Goal: Book appointment/travel/reservation

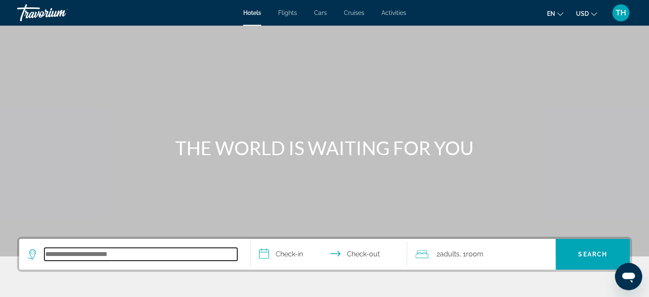
click at [131, 254] on input "Search hotel destination" at bounding box center [140, 254] width 193 height 13
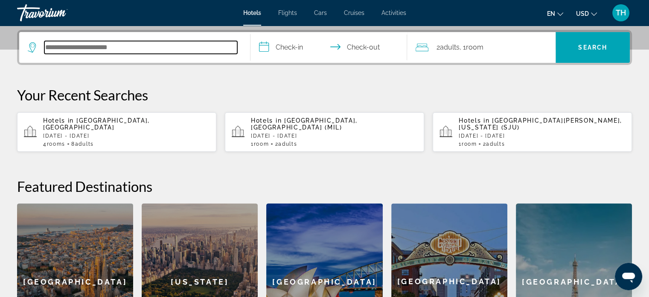
scroll to position [208, 0]
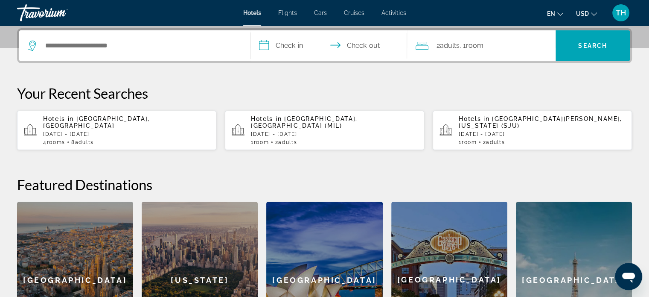
click at [87, 131] on p "[DATE] - [DATE]" at bounding box center [126, 134] width 167 height 6
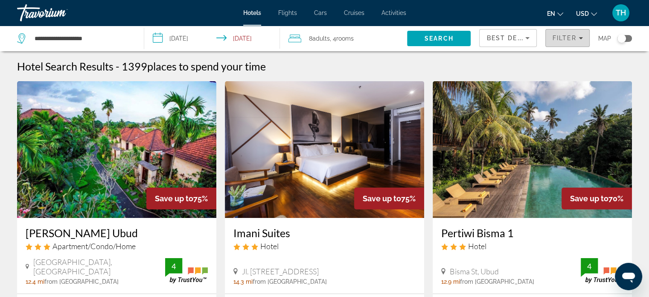
click at [560, 41] on span "Filter" at bounding box center [565, 38] width 24 height 7
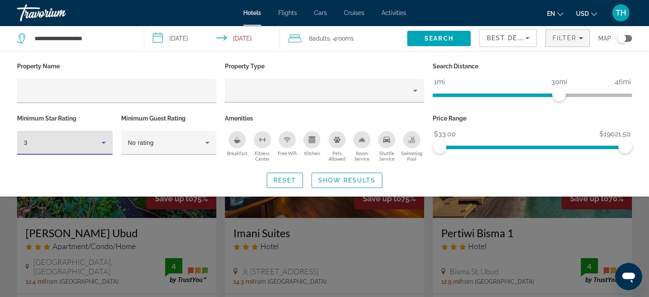
click at [101, 140] on icon "Hotel Filters" at bounding box center [104, 142] width 10 height 10
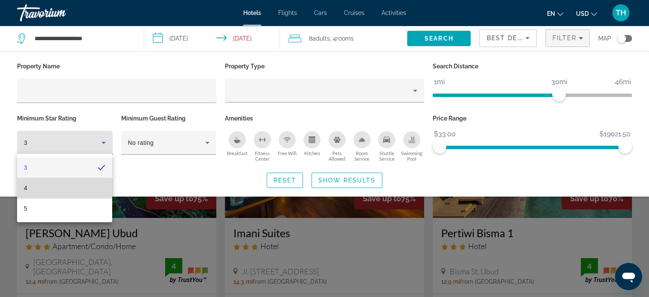
click at [38, 183] on mat-option "4" at bounding box center [64, 188] width 95 height 20
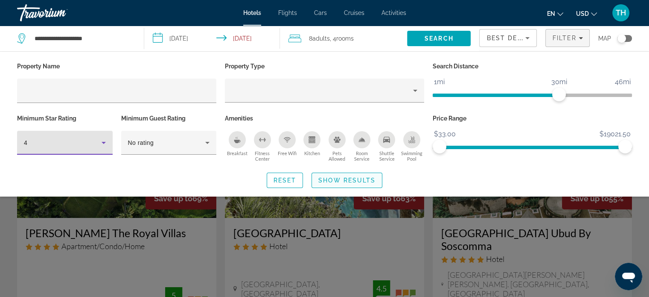
click at [342, 182] on span "Show Results" at bounding box center [347, 180] width 57 height 7
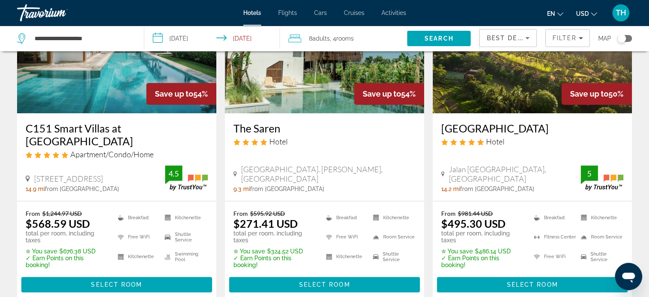
scroll to position [470, 0]
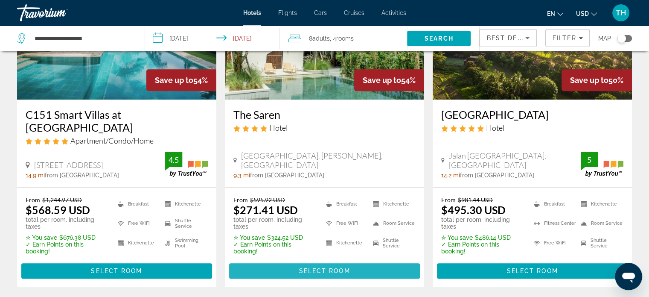
click at [332, 267] on span "Select Room" at bounding box center [324, 270] width 51 height 7
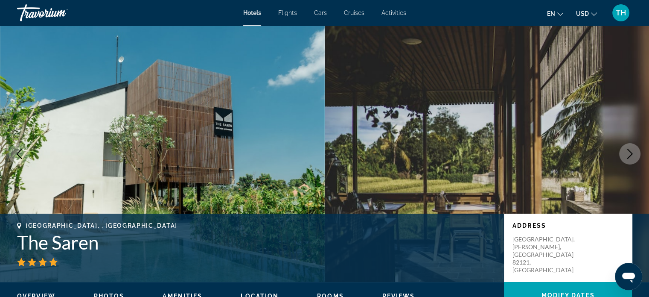
click at [634, 155] on icon "Next image" at bounding box center [630, 154] width 10 height 10
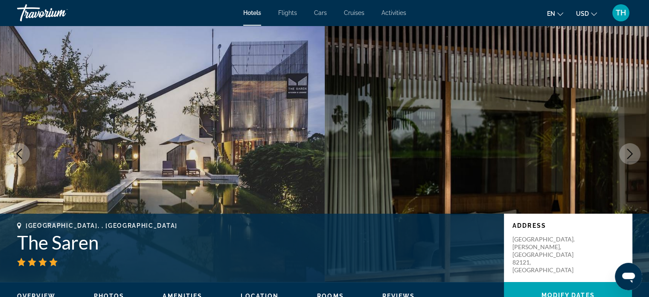
click at [632, 153] on icon "Next image" at bounding box center [631, 154] width 6 height 10
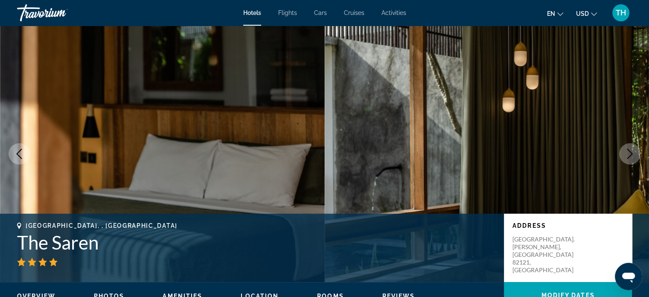
click at [625, 155] on icon "Next image" at bounding box center [630, 154] width 10 height 10
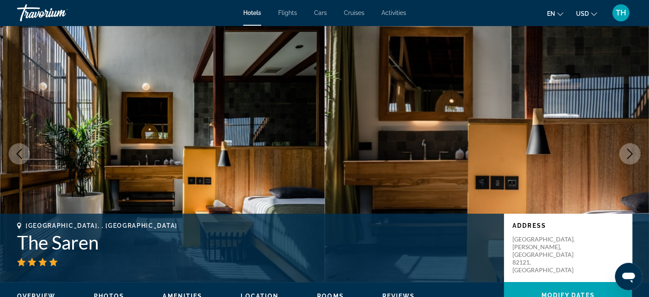
click at [629, 152] on icon "Next image" at bounding box center [630, 154] width 10 height 10
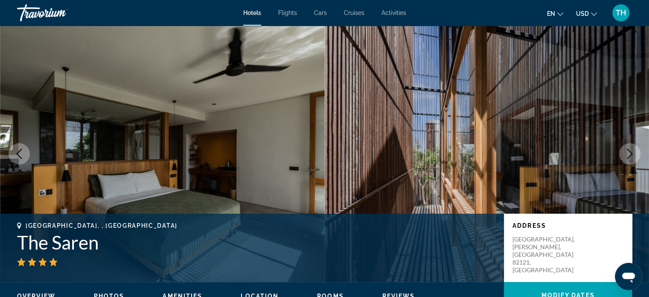
click at [628, 152] on icon "Next image" at bounding box center [630, 154] width 10 height 10
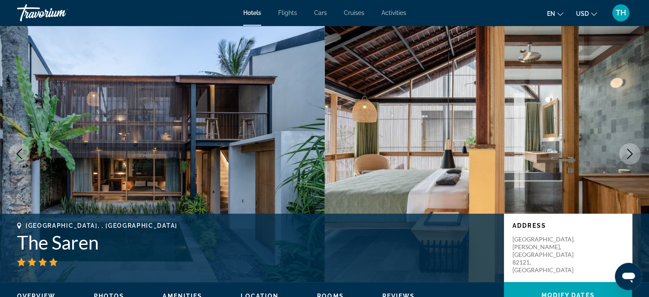
click at [629, 155] on icon "Next image" at bounding box center [630, 154] width 10 height 10
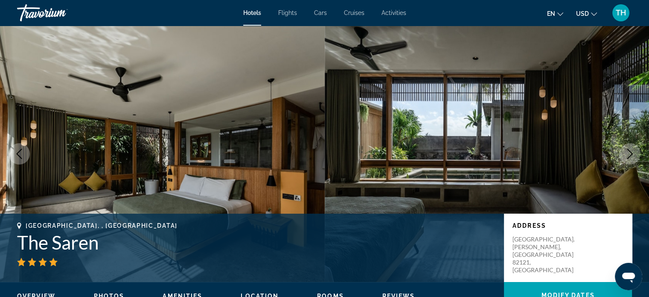
click at [632, 156] on icon "Next image" at bounding box center [630, 154] width 10 height 10
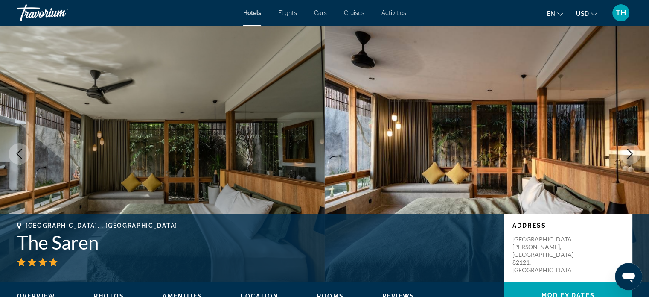
click at [393, 15] on span "Activities" at bounding box center [394, 12] width 25 height 7
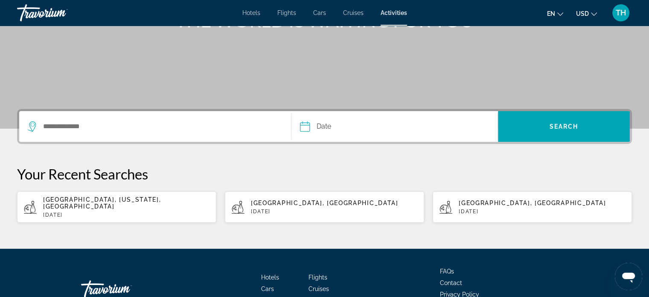
scroll to position [128, 0]
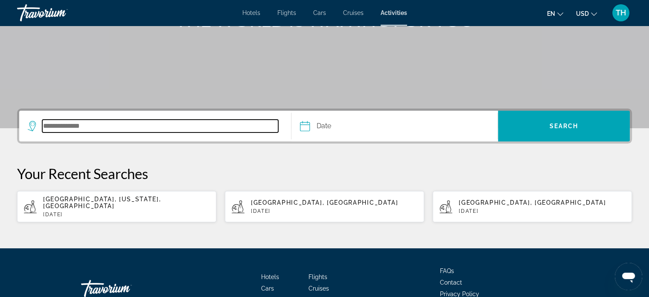
click at [88, 124] on input "Search destination" at bounding box center [160, 126] width 236 height 13
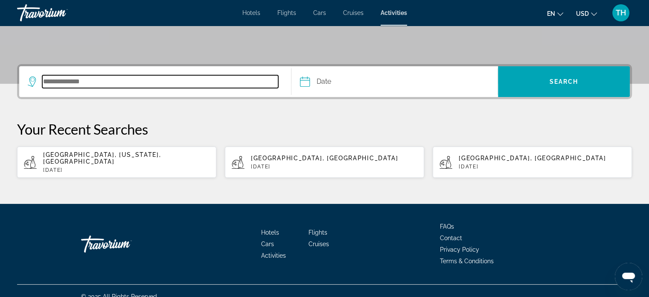
scroll to position [176, 0]
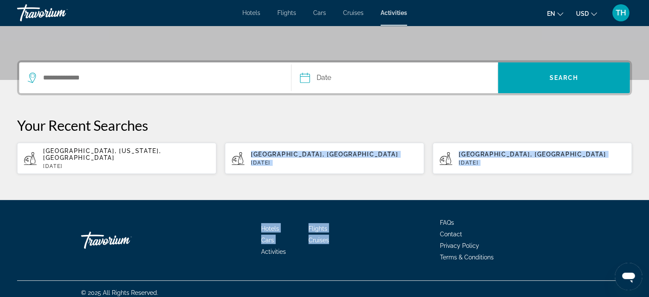
drag, startPoint x: 239, startPoint y: 170, endPoint x: 529, endPoint y: 289, distance: 312.9
click at [523, 203] on div "Hotels Flights Cars Cruises Activities FAQs Contact Privacy Policy Terms & Cond…" at bounding box center [324, 240] width 615 height 80
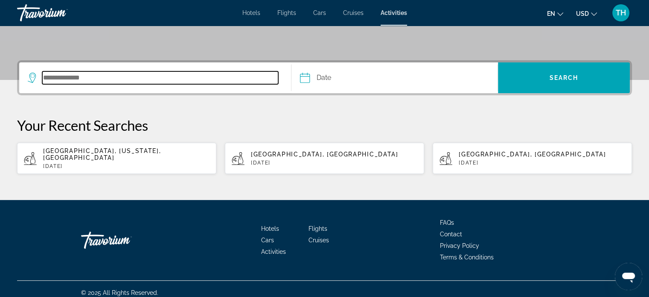
click at [210, 73] on input "Search destination" at bounding box center [160, 77] width 236 height 13
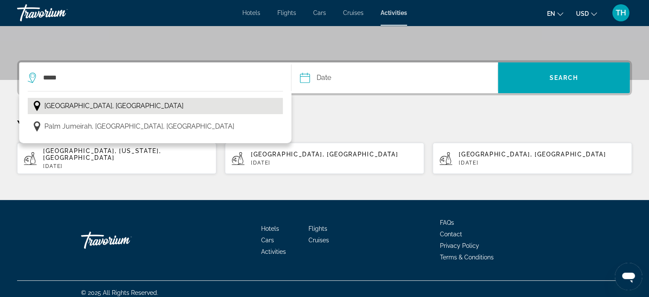
click at [77, 107] on span "[GEOGRAPHIC_DATA], [GEOGRAPHIC_DATA]" at bounding box center [113, 106] width 139 height 12
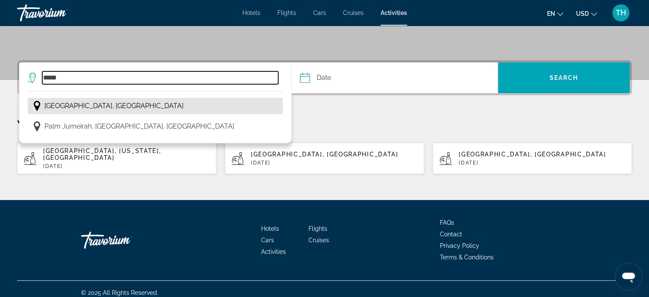
type input "**********"
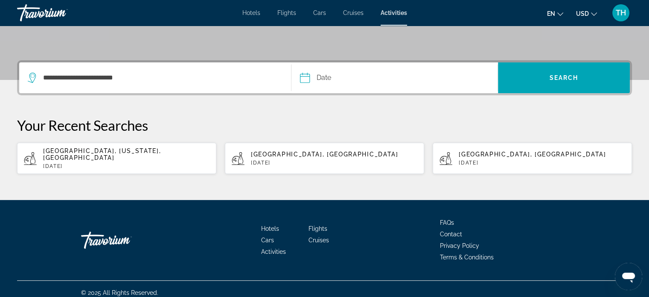
click at [307, 82] on input "Date" at bounding box center [349, 78] width 102 height 33
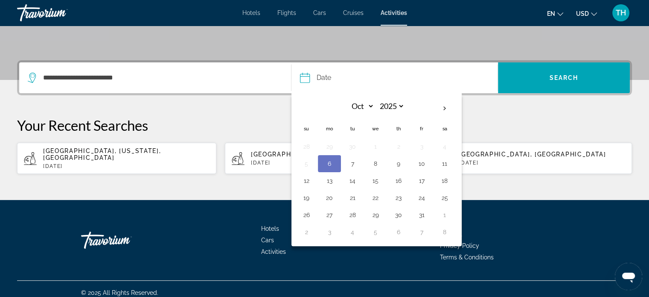
click at [327, 162] on button "6" at bounding box center [330, 164] width 14 height 12
type input "**********"
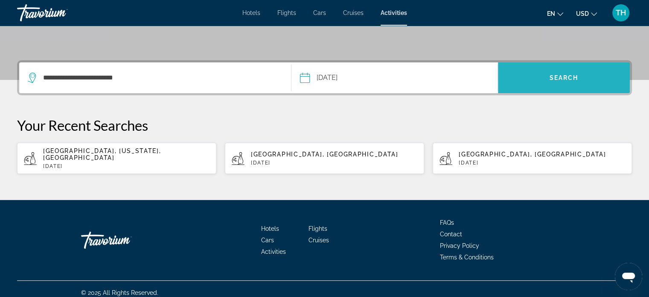
click at [559, 77] on span "Search" at bounding box center [564, 77] width 29 height 7
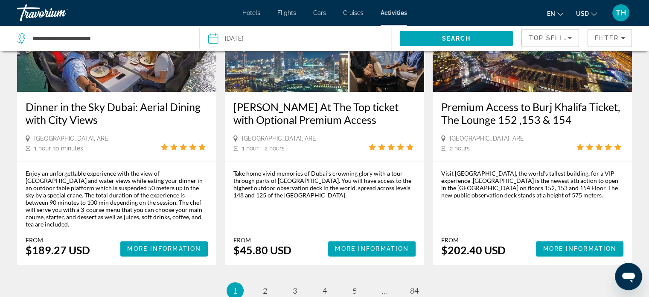
scroll to position [1324, 0]
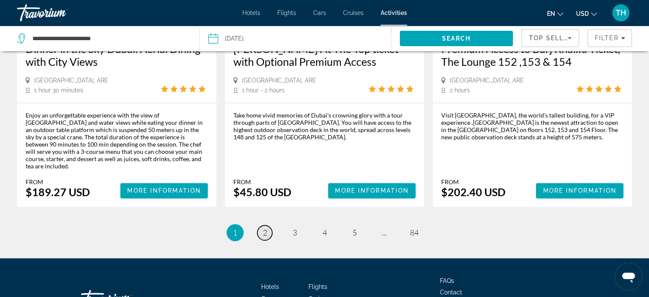
click at [265, 228] on span "2" at bounding box center [265, 232] width 4 height 9
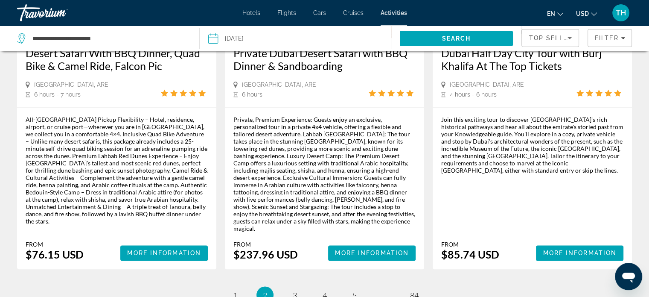
scroll to position [1366, 0]
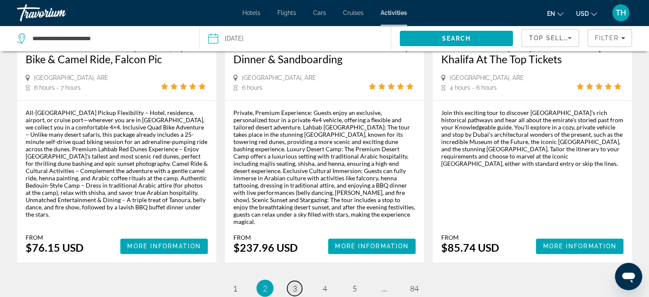
click at [294, 283] on span "3" at bounding box center [295, 287] width 4 height 9
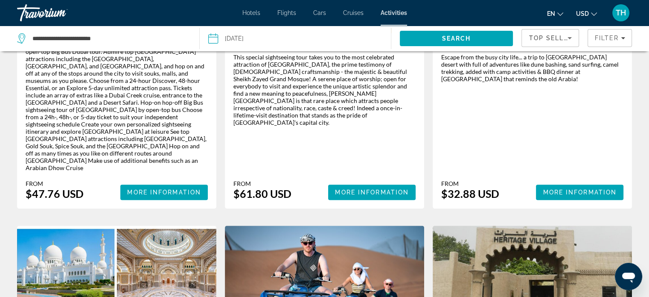
scroll to position [555, 0]
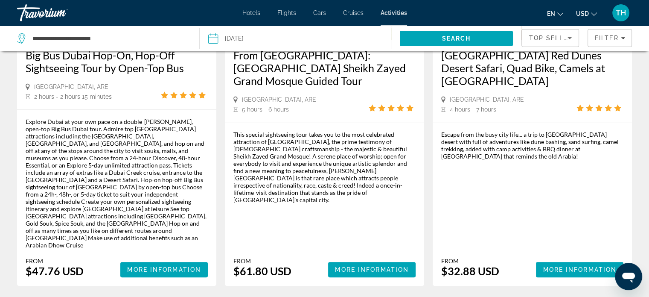
click at [249, 11] on span "Hotels" at bounding box center [252, 12] width 18 height 7
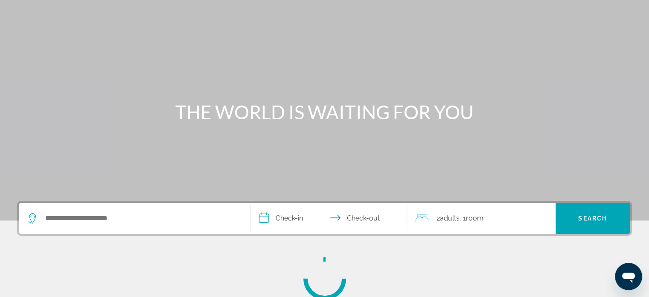
scroll to position [85, 0]
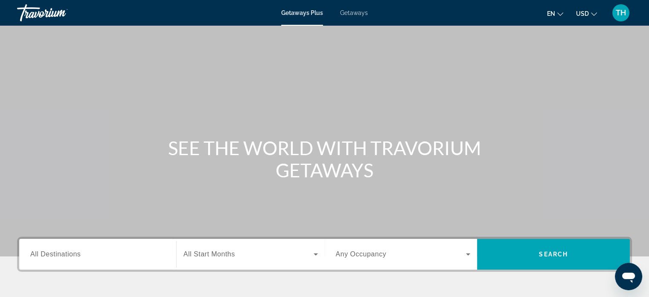
click at [349, 16] on span "Getaways" at bounding box center [354, 12] width 28 height 7
click at [92, 244] on div "Search widget" at bounding box center [97, 254] width 135 height 24
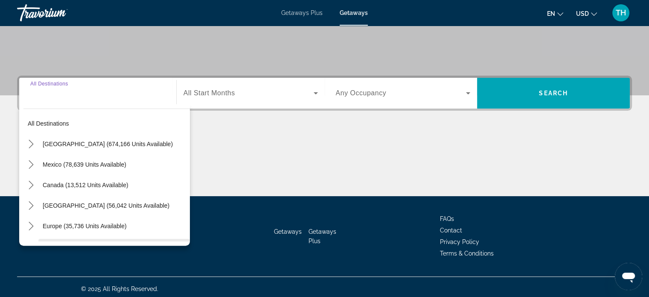
scroll to position [164, 0]
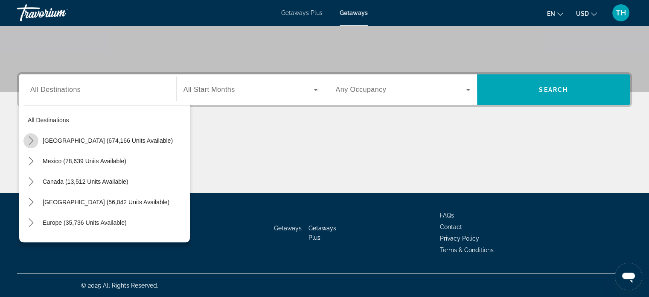
click at [33, 141] on icon "Toggle United States (674,166 units available) submenu" at bounding box center [31, 140] width 9 height 9
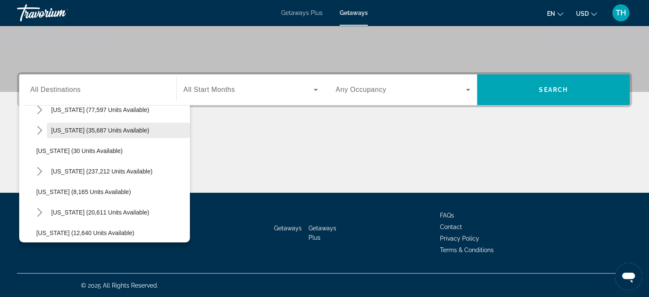
scroll to position [67, 0]
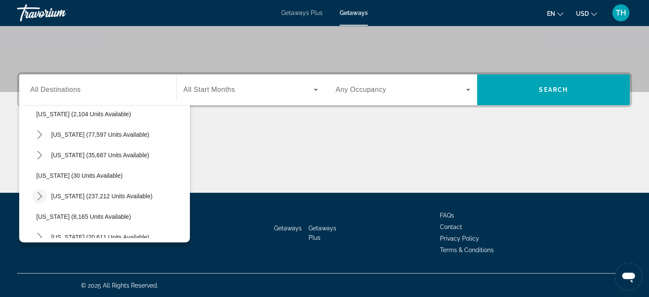
click at [41, 197] on icon "Toggle Florida (237,212 units available) submenu" at bounding box center [39, 196] width 9 height 9
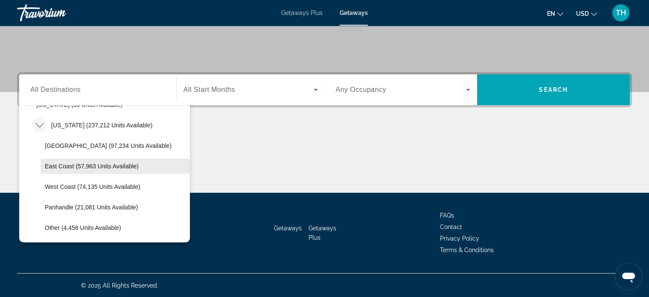
scroll to position [153, 0]
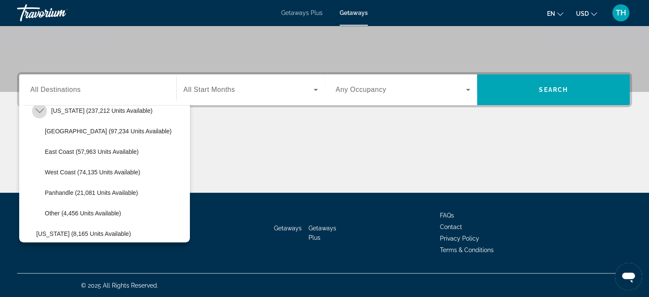
click at [41, 111] on icon "Toggle Florida (237,212 units available) submenu" at bounding box center [39, 110] width 9 height 5
click at [41, 109] on icon "Toggle Florida (237,212 units available) submenu" at bounding box center [39, 110] width 5 height 9
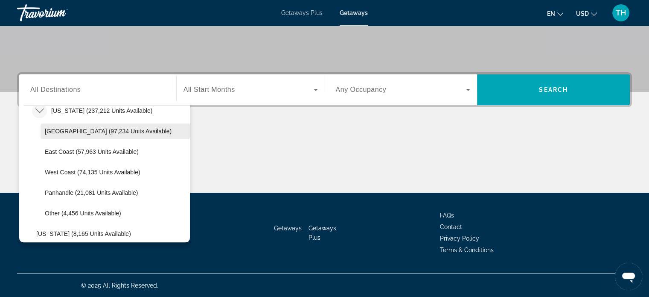
click at [69, 129] on span "Orlando & Disney Area (97,234 units available)" at bounding box center [108, 131] width 127 height 7
type input "**********"
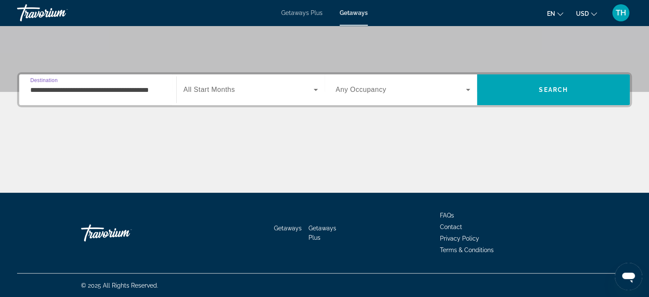
click at [261, 97] on div "Search widget" at bounding box center [251, 90] width 134 height 24
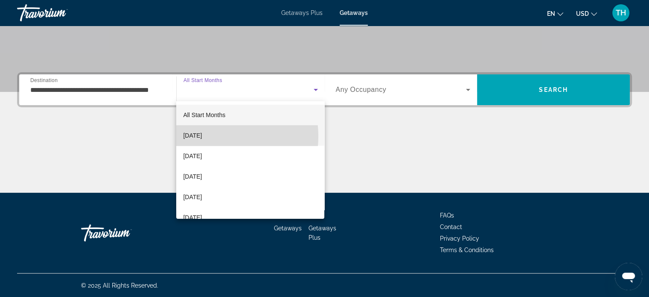
click at [202, 136] on span "October 2025" at bounding box center [192, 135] width 19 height 10
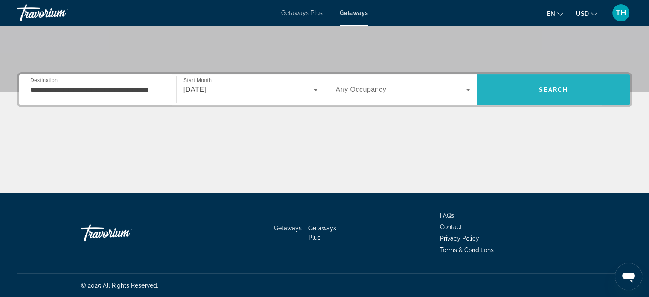
click at [509, 84] on span "Search" at bounding box center [553, 89] width 153 height 20
